Goal: Information Seeking & Learning: Learn about a topic

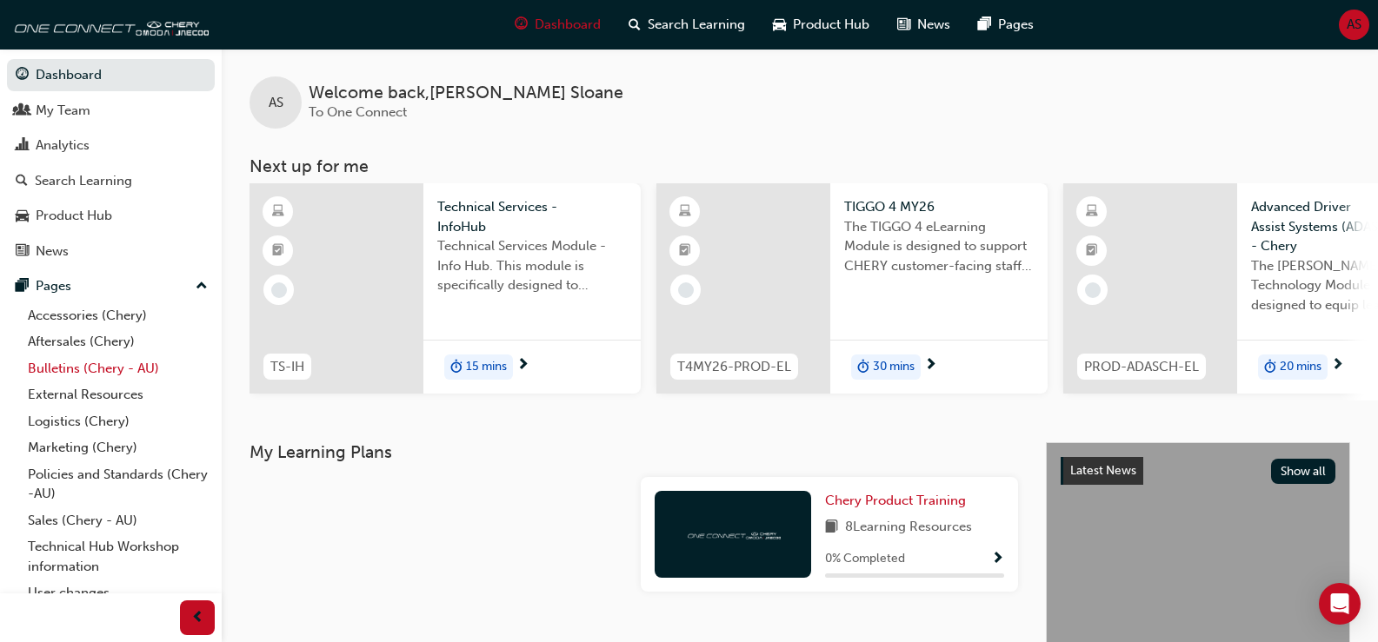
click at [70, 369] on link "Bulletins (Chery - AU)" at bounding box center [118, 369] width 194 height 27
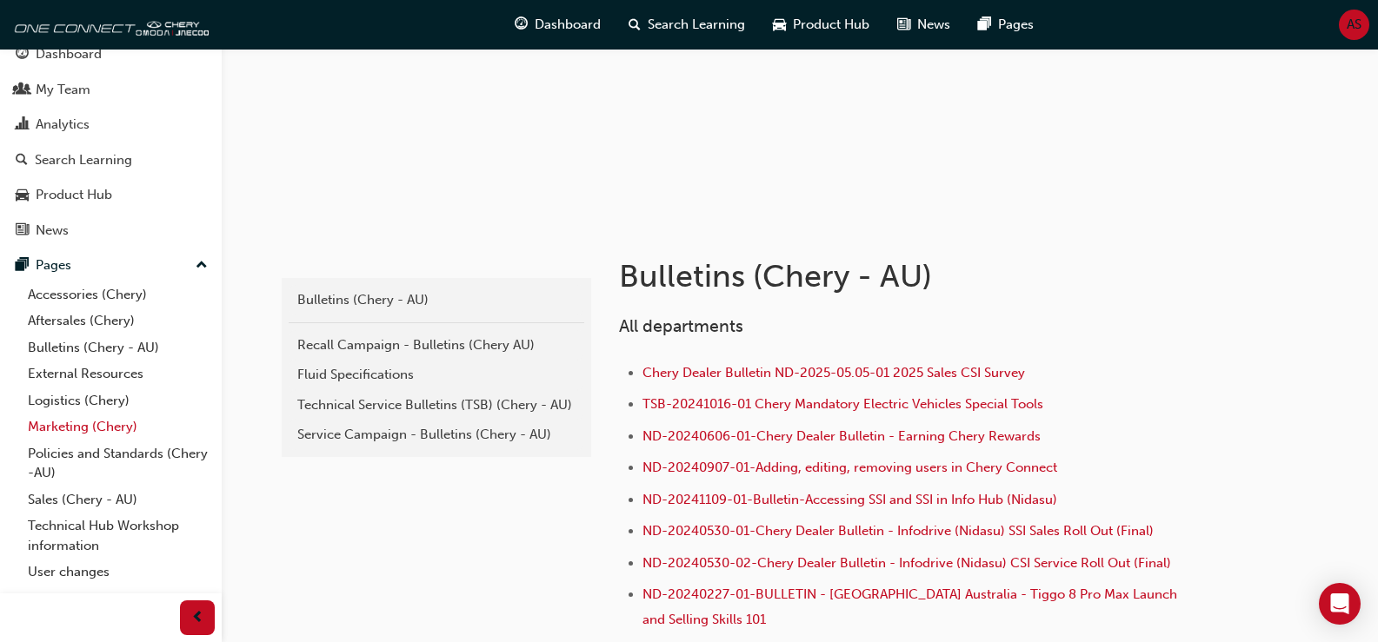
scroll to position [41, 0]
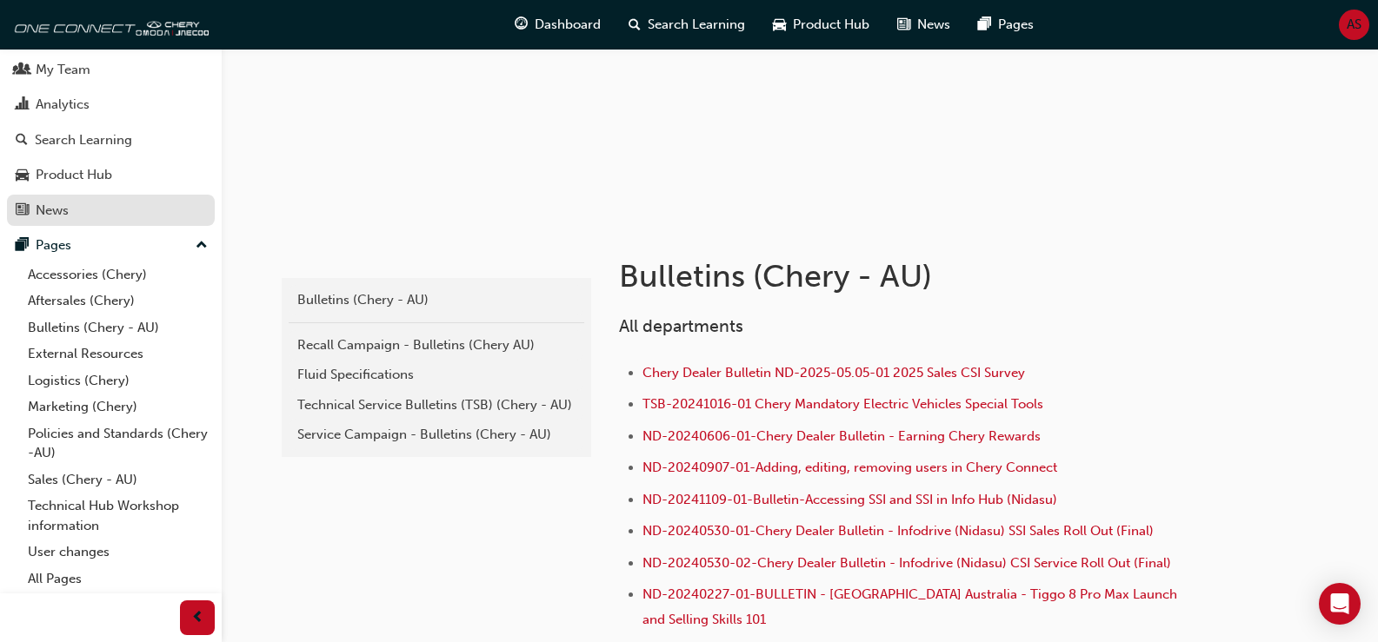
click at [76, 208] on div "News" at bounding box center [111, 211] width 190 height 22
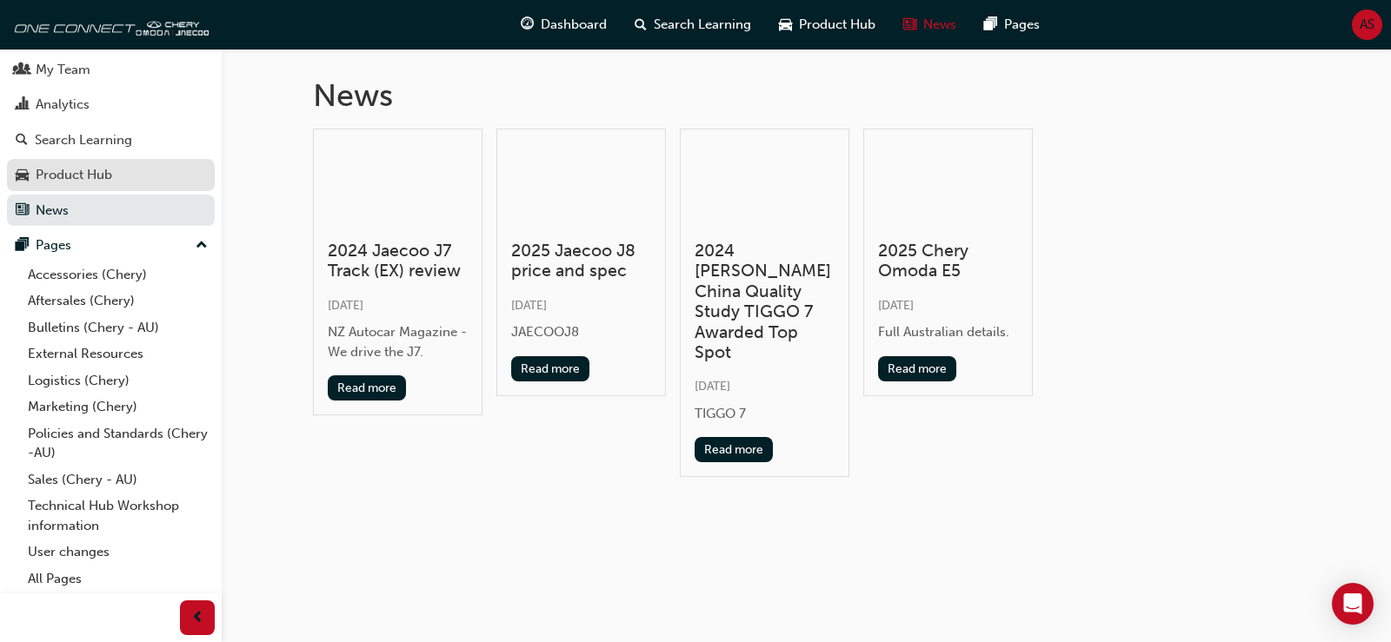
click at [75, 169] on div "Product Hub" at bounding box center [74, 175] width 76 height 20
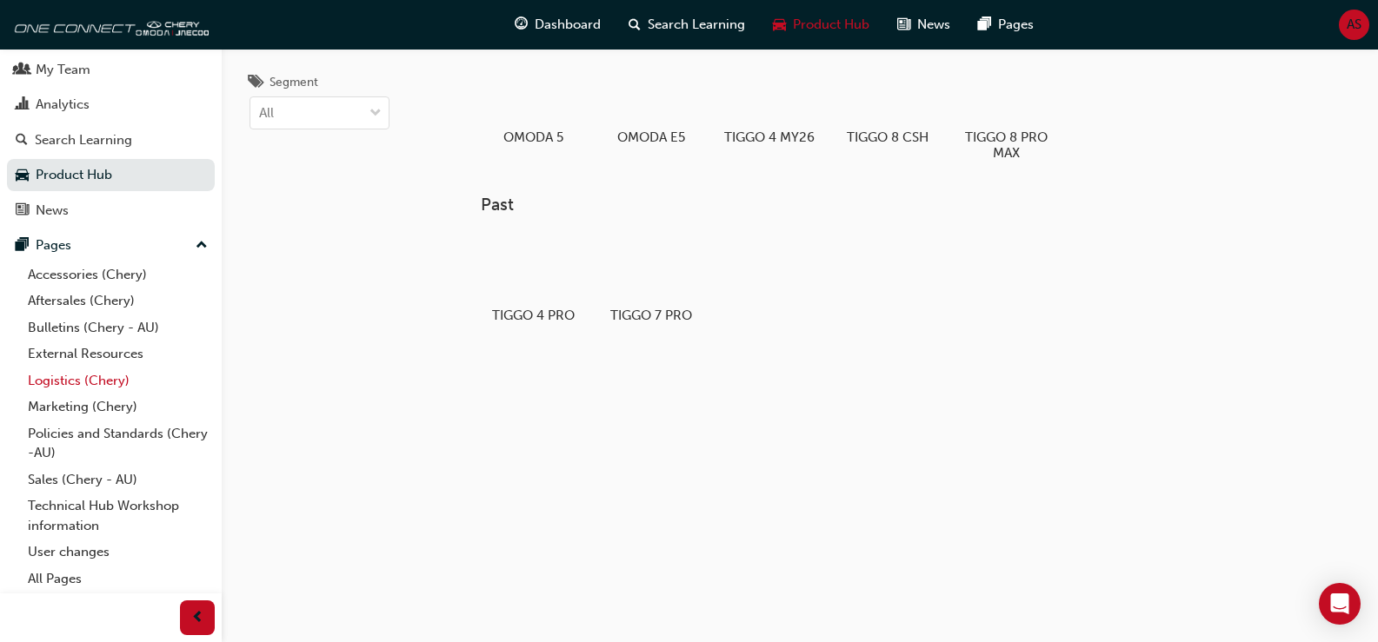
scroll to position [92, 0]
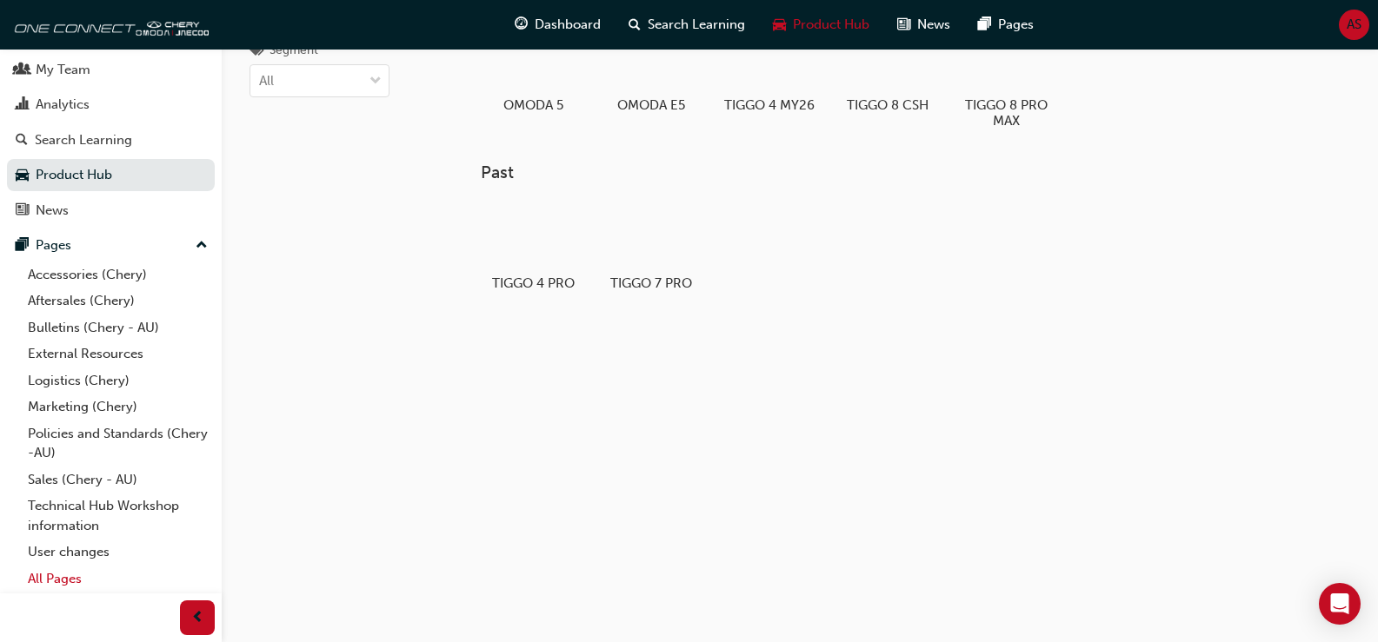
click at [65, 578] on link "All Pages" at bounding box center [118, 579] width 194 height 27
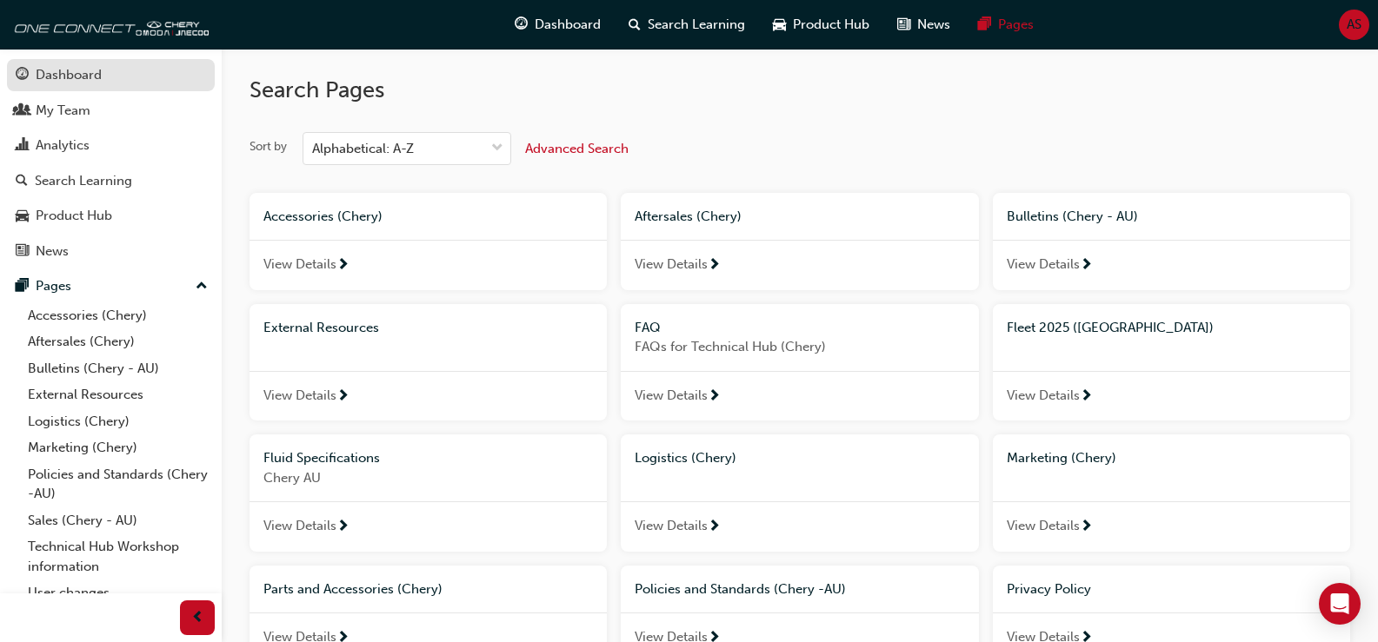
click at [91, 67] on div "Dashboard" at bounding box center [69, 75] width 66 height 20
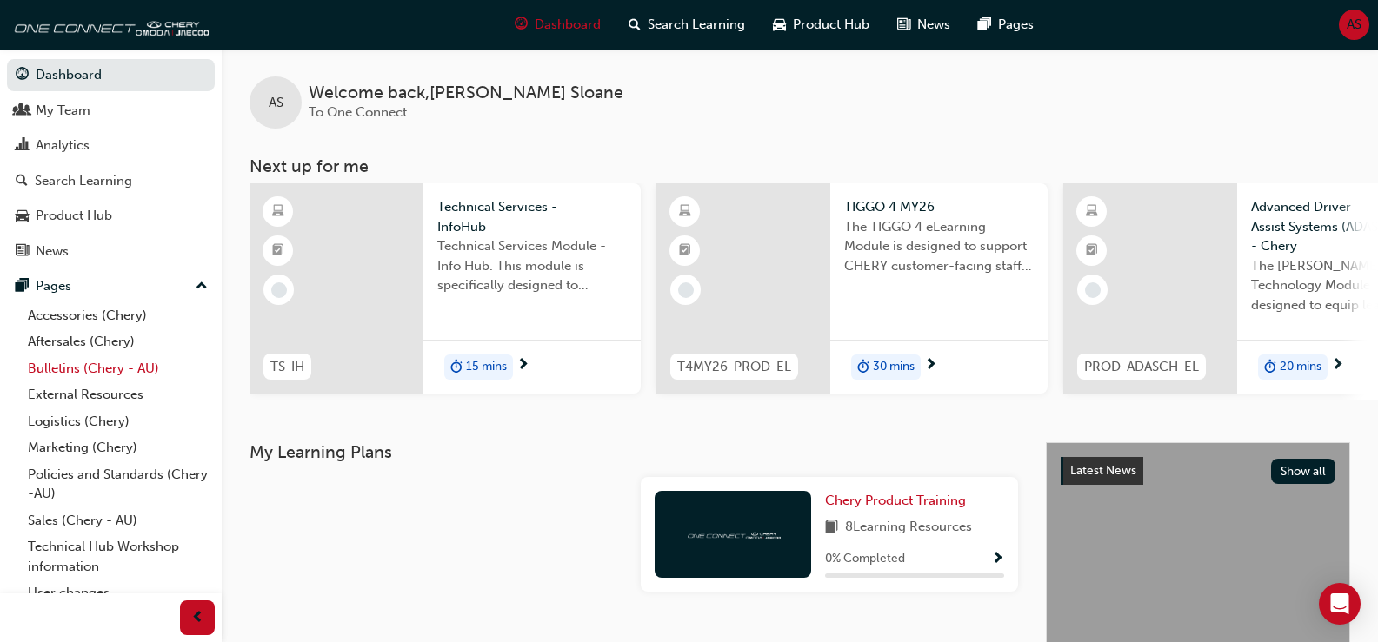
click at [81, 363] on link "Bulletins (Chery - AU)" at bounding box center [118, 369] width 194 height 27
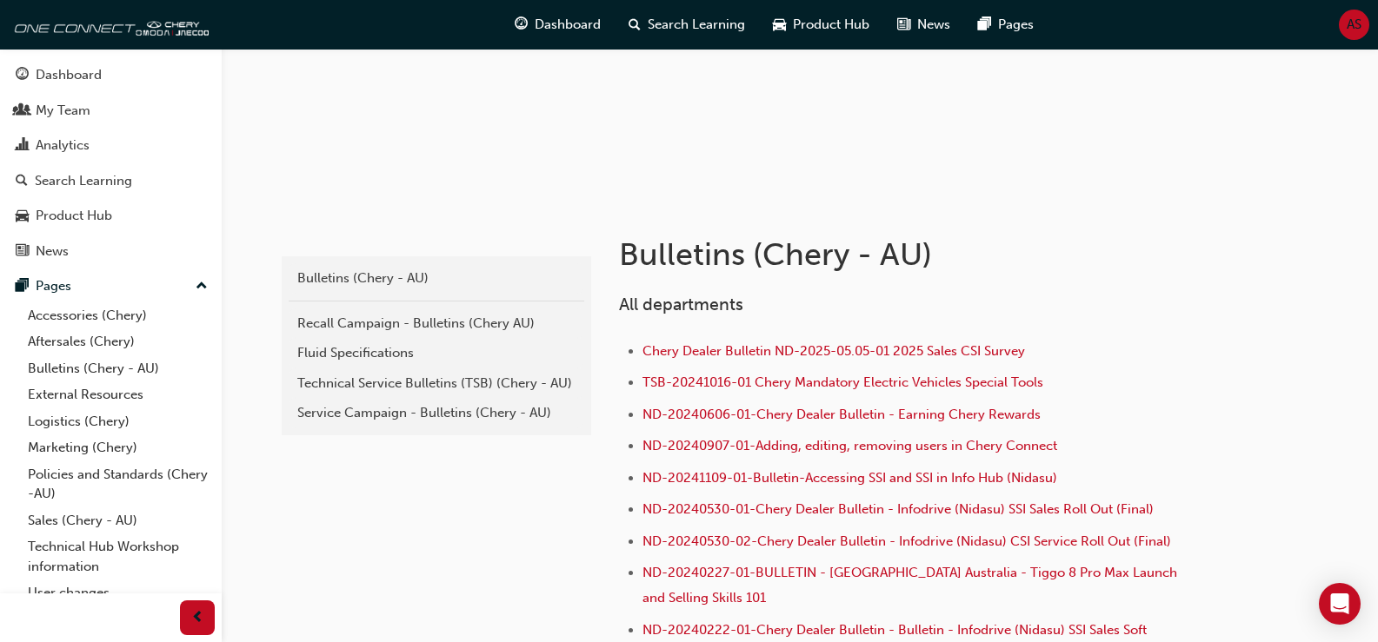
scroll to position [348, 0]
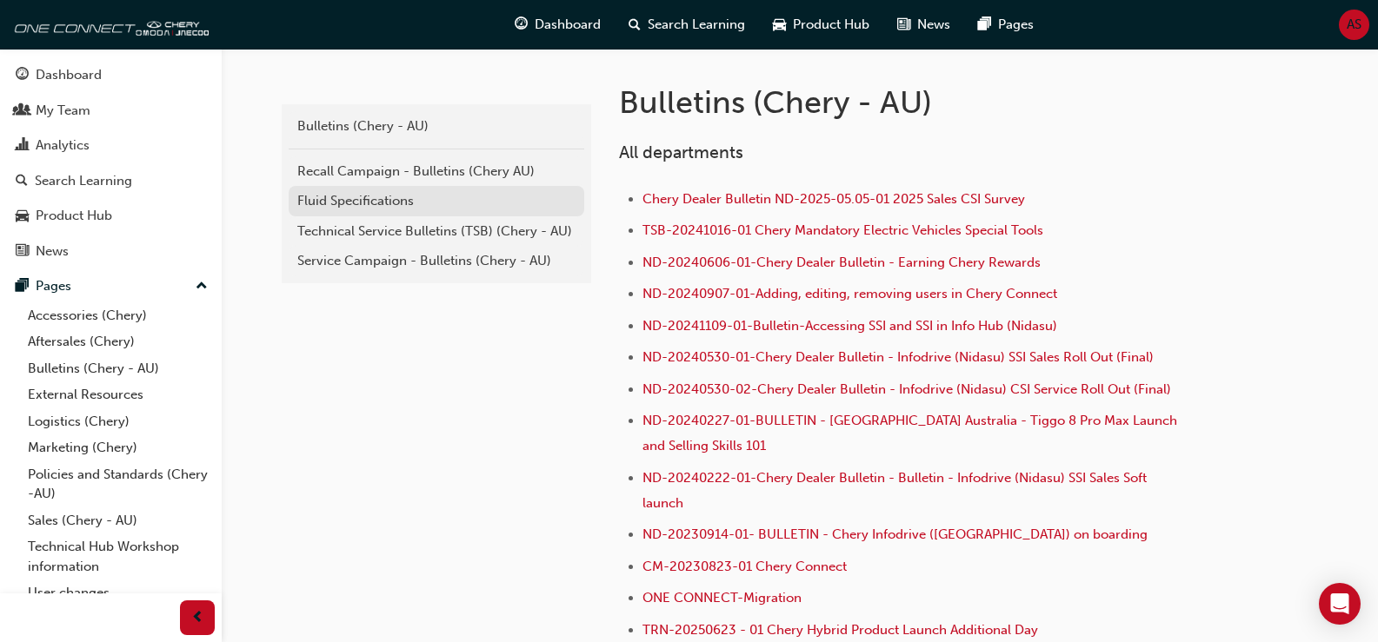
click at [372, 198] on div "Fluid Specifications" at bounding box center [436, 201] width 278 height 20
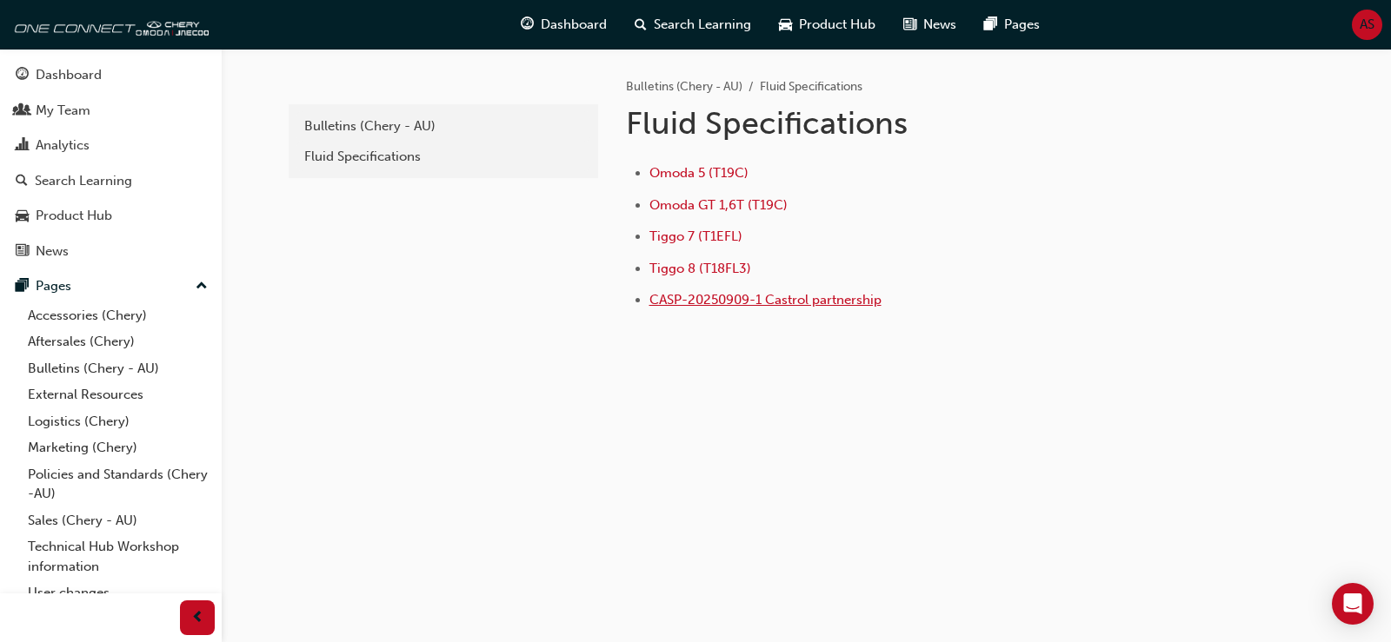
click at [776, 296] on span "CASP-20250909-1 Castrol partnership" at bounding box center [765, 300] width 232 height 16
